Goal: Task Accomplishment & Management: Use online tool/utility

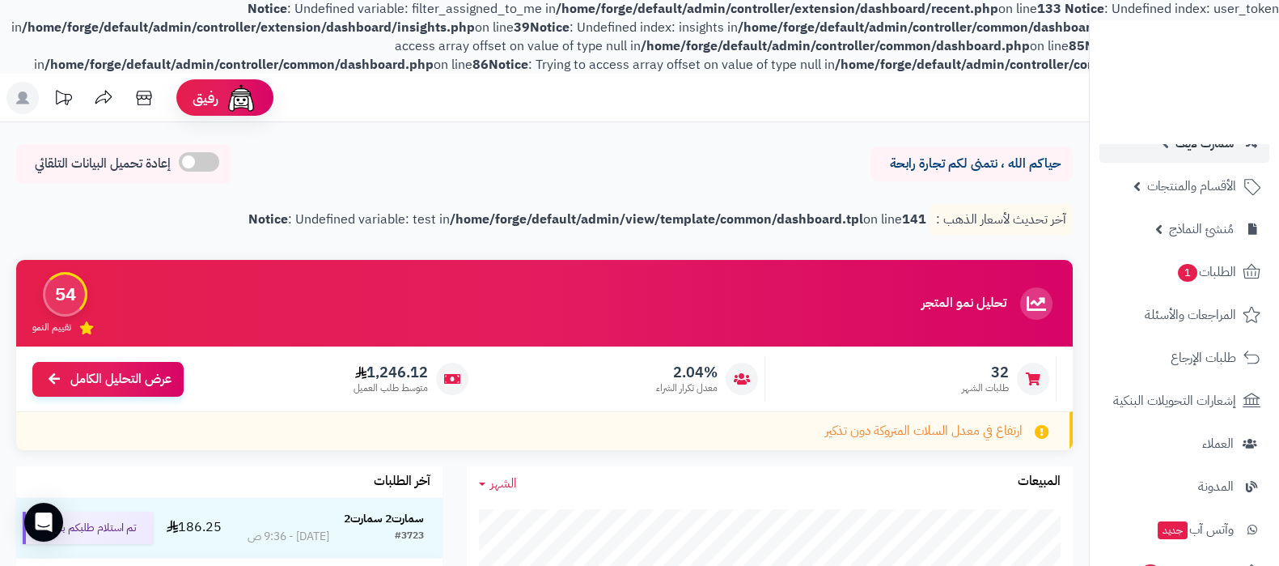
click at [1193, 156] on link "سمارت لايف" at bounding box center [1185, 143] width 170 height 39
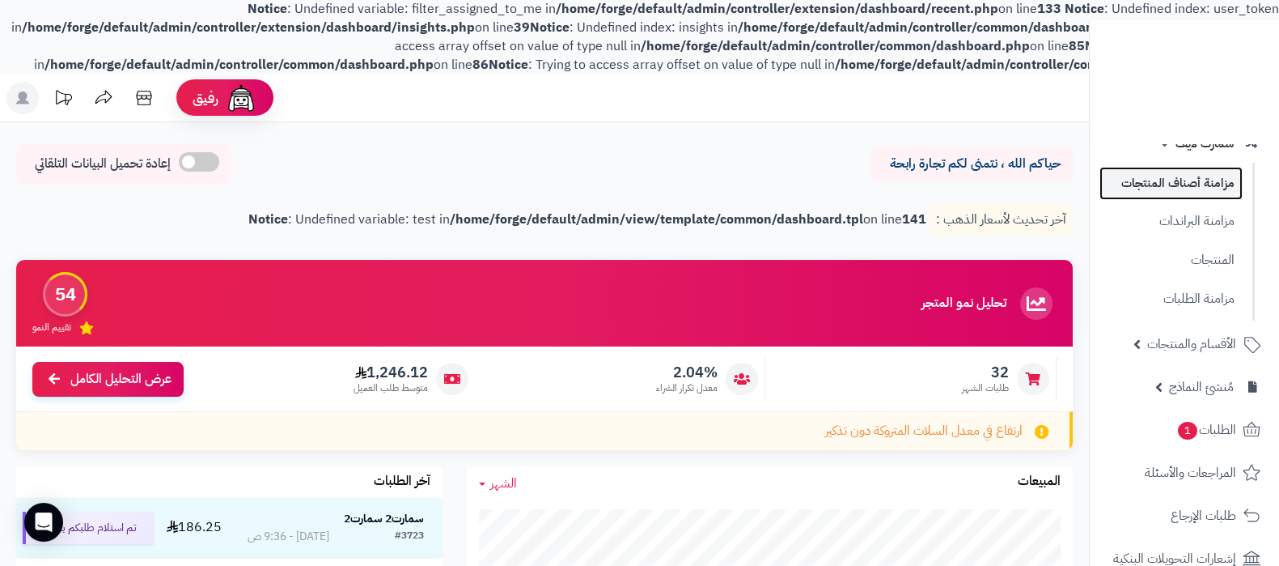
click at [1159, 197] on link "مزامنة أصناف المنتجات" at bounding box center [1171, 183] width 143 height 33
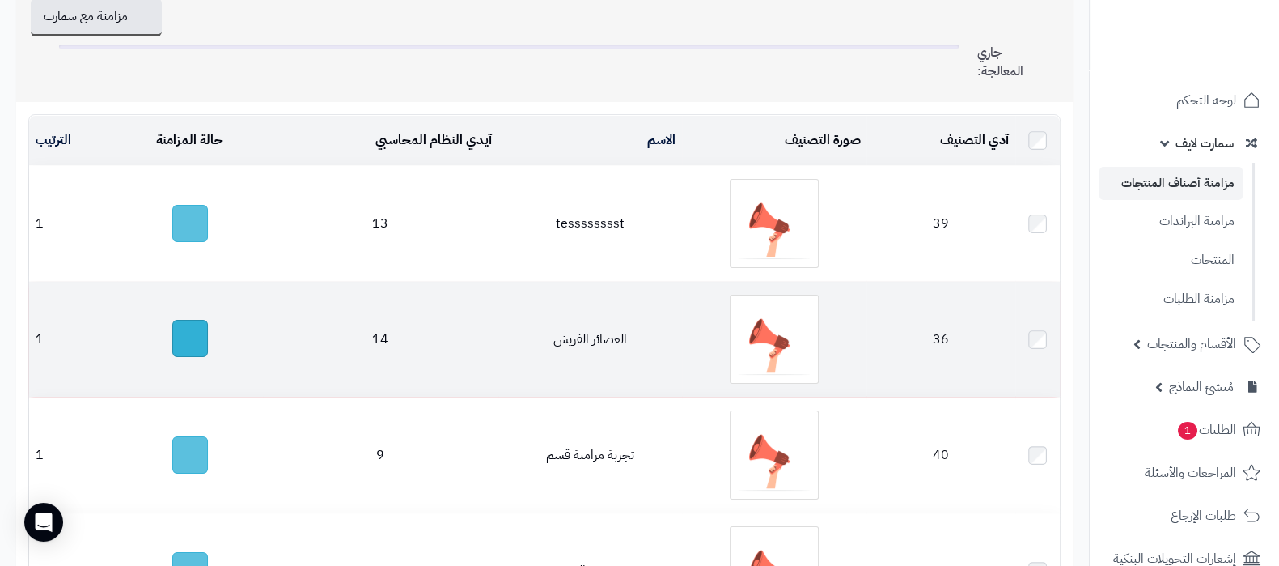
scroll to position [100, 0]
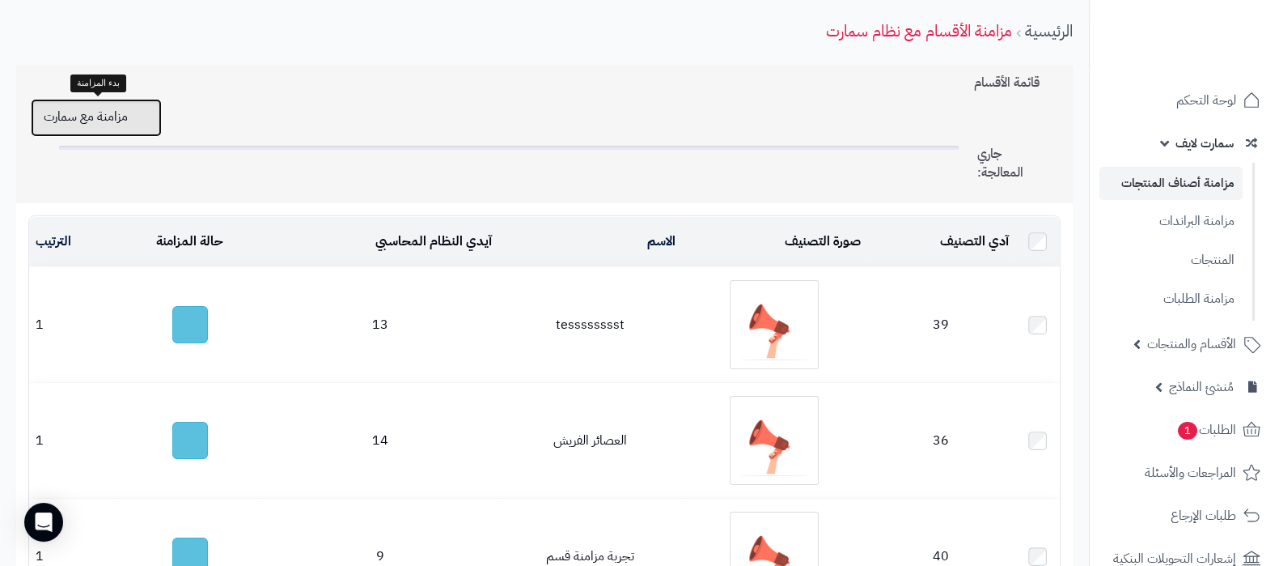
click at [93, 124] on button "مزامنة مع سمارت" at bounding box center [96, 118] width 131 height 38
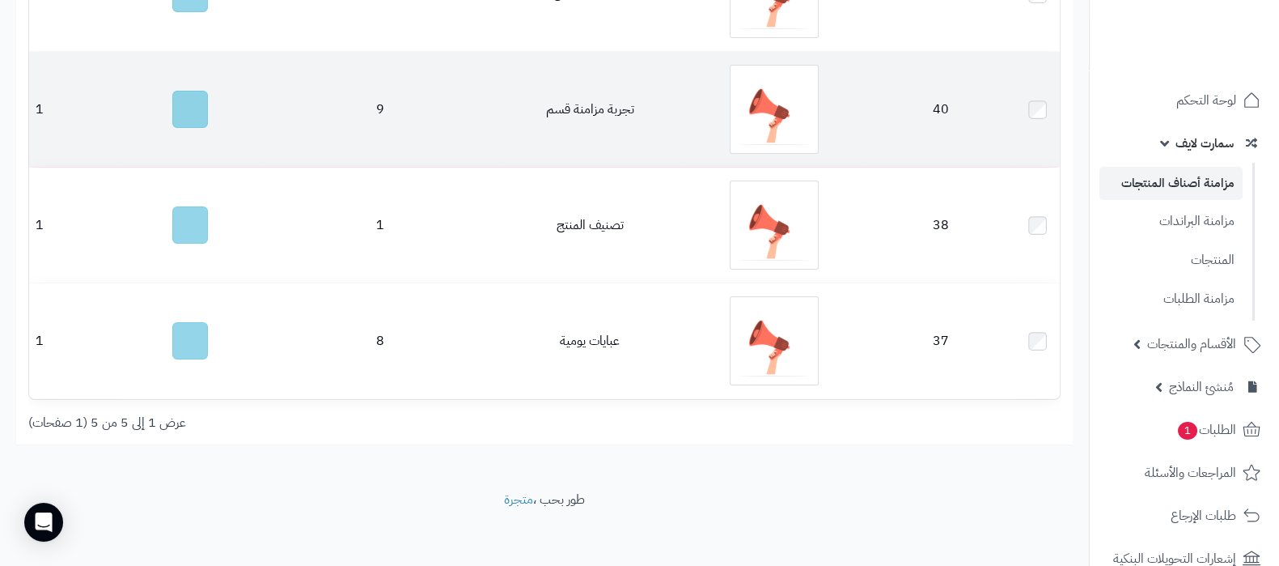
scroll to position [343, 0]
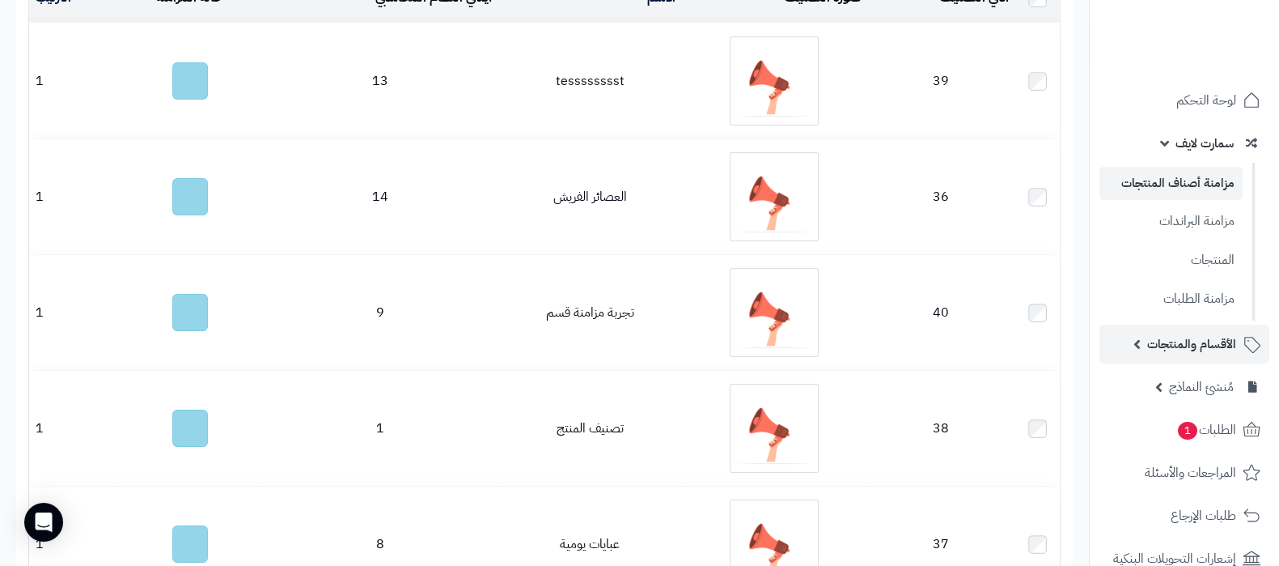
click at [1184, 345] on span "الأقسام والمنتجات" at bounding box center [1191, 344] width 89 height 23
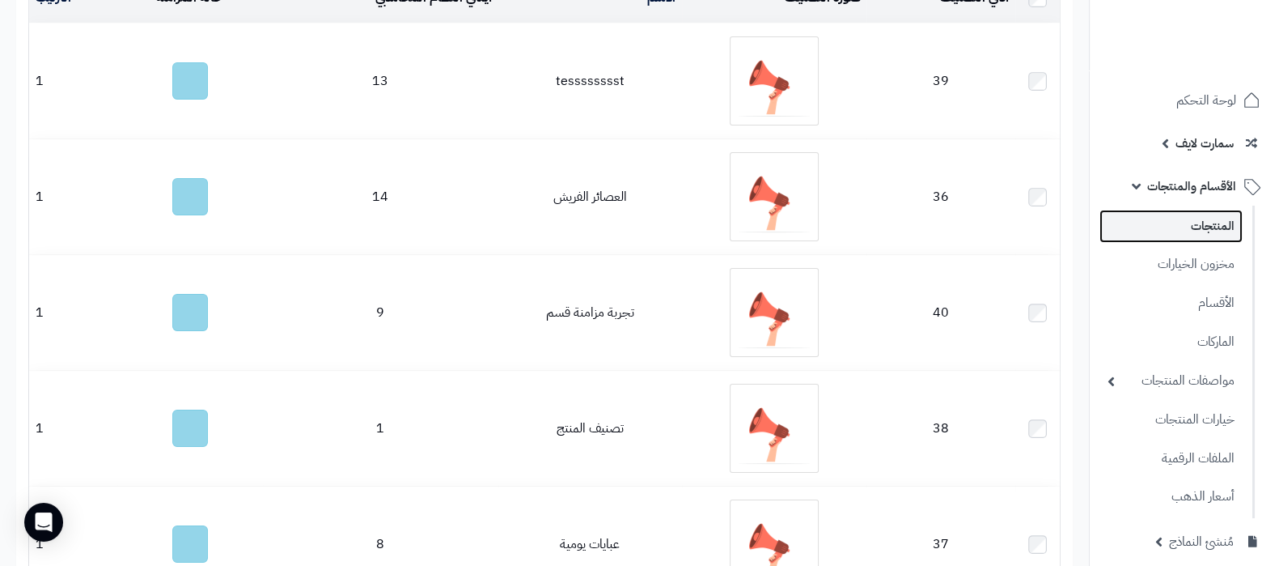
click at [1193, 228] on link "المنتجات" at bounding box center [1171, 226] width 143 height 33
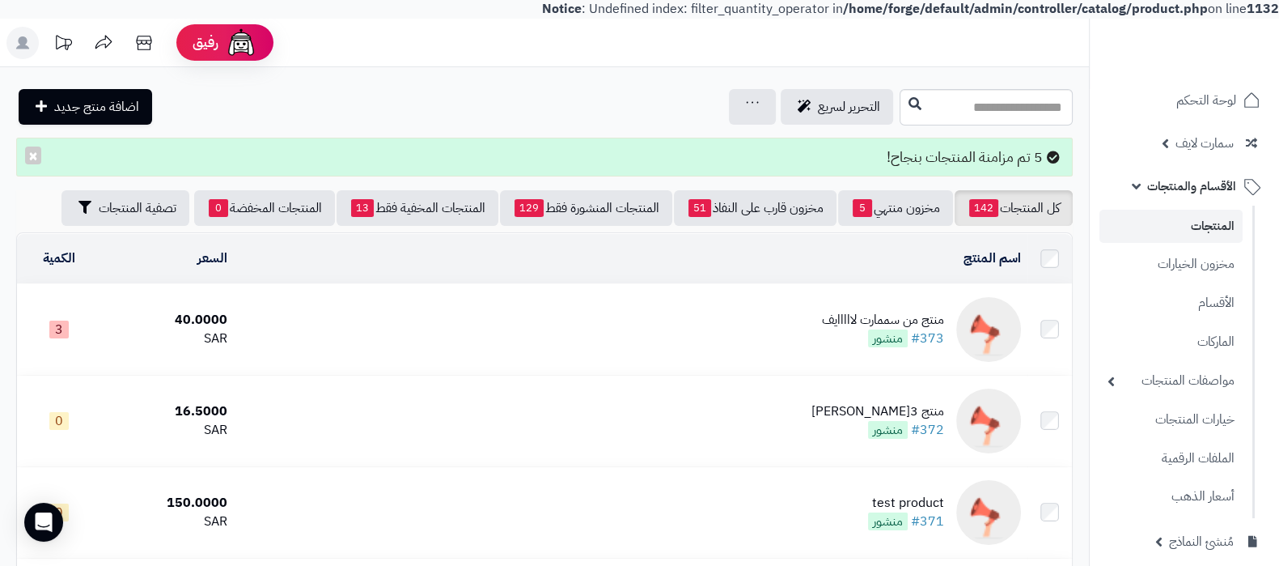
click at [815, 309] on td "منتج من سممارت لااااايف #373 منشور" at bounding box center [631, 329] width 794 height 91
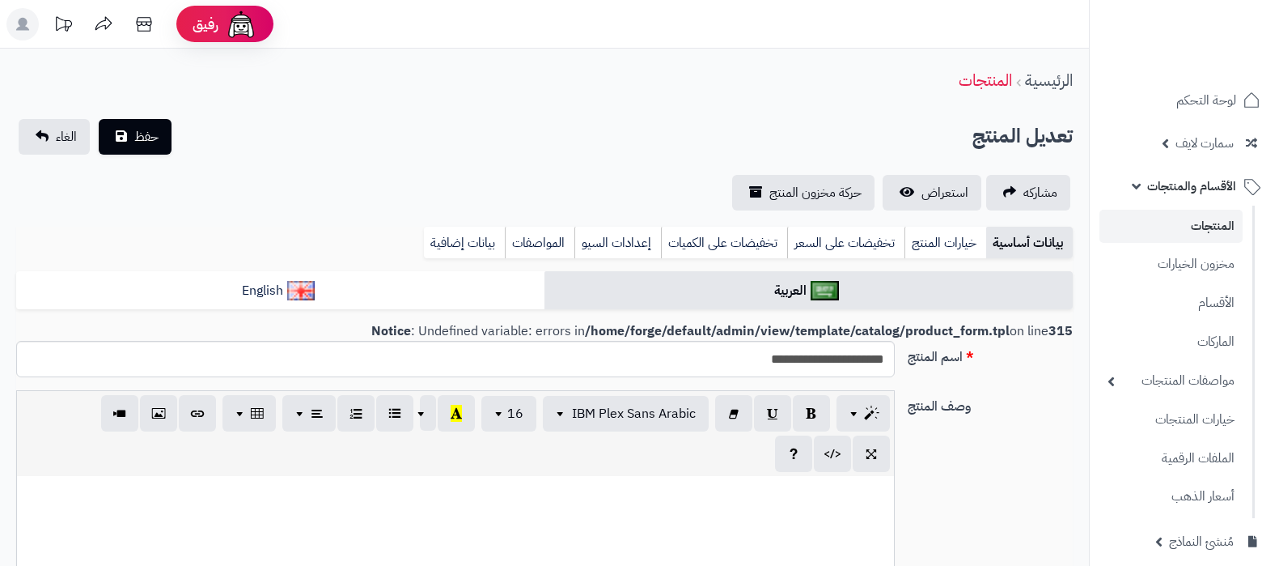
select select
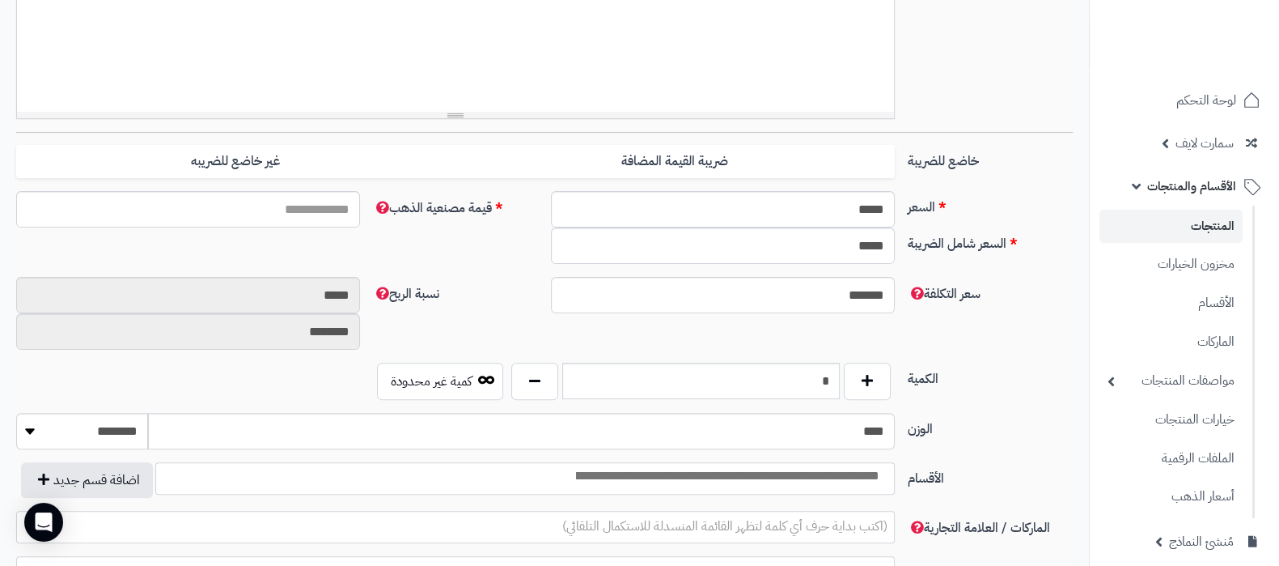
scroll to position [808, 0]
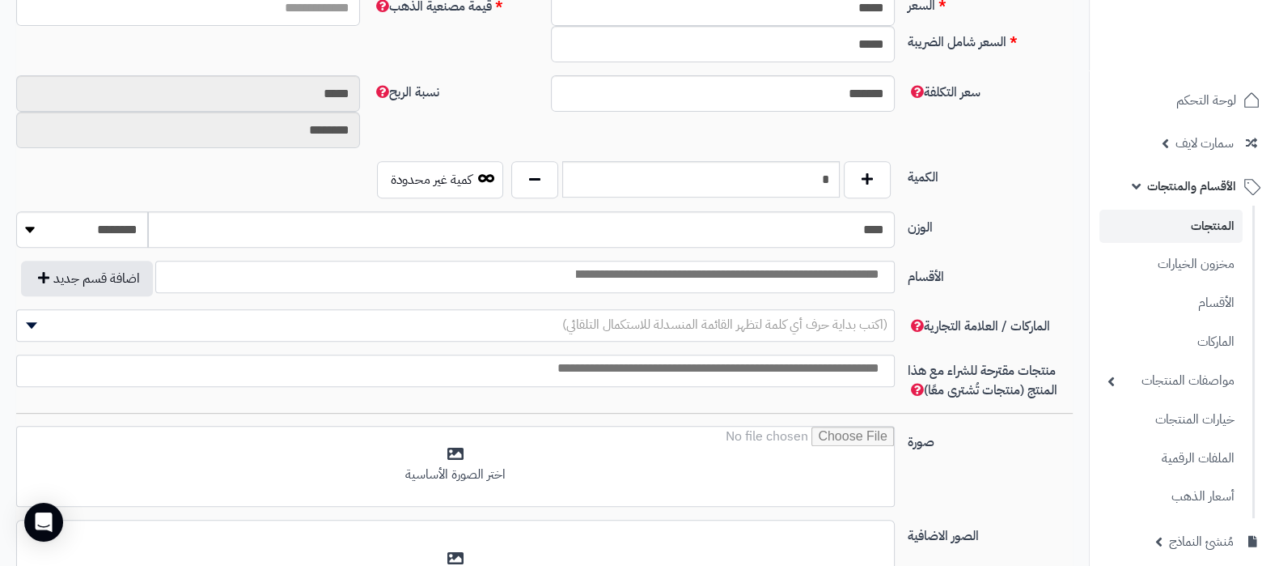
click at [652, 274] on input "search" at bounding box center [726, 274] width 327 height 19
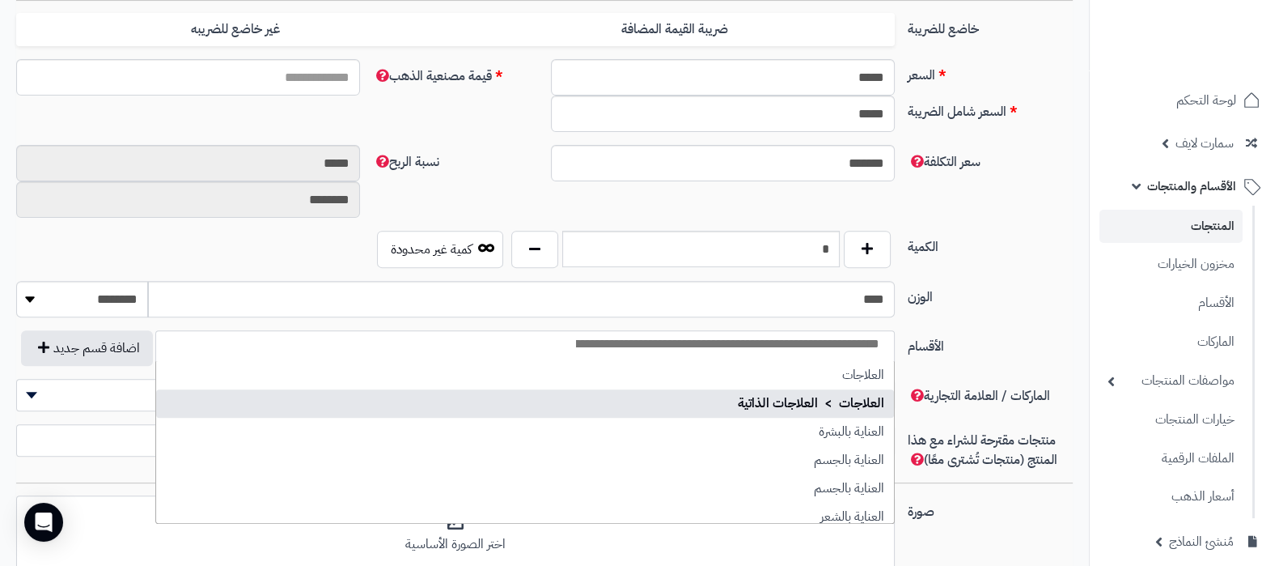
scroll to position [707, 0]
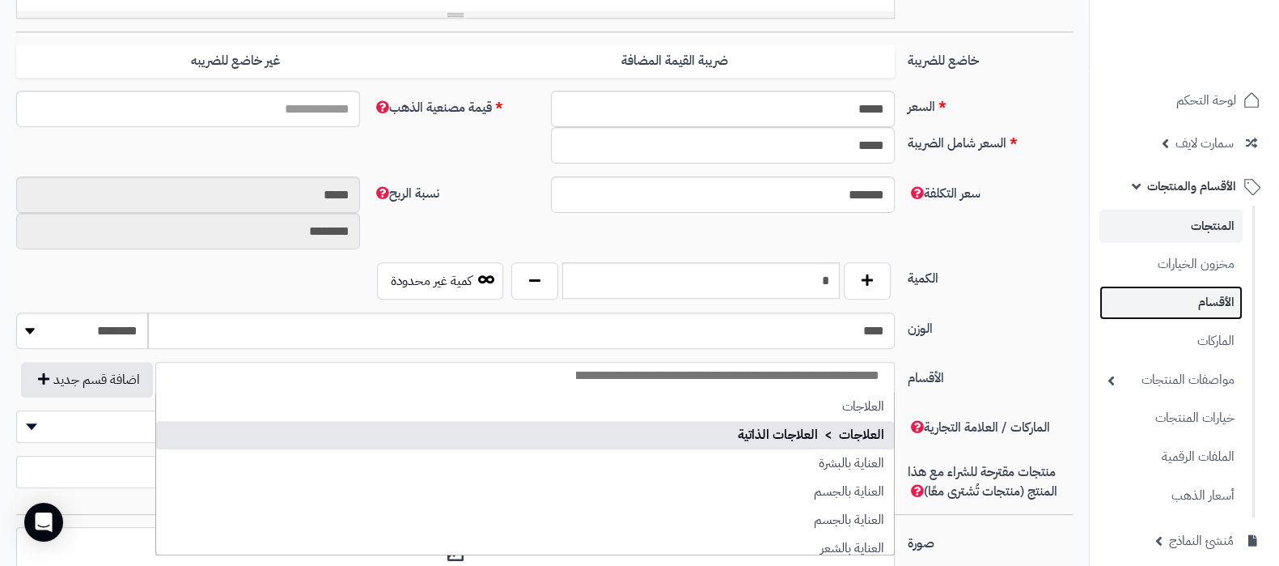
click at [1214, 297] on link "الأقسام" at bounding box center [1171, 302] width 143 height 33
